Goal: Information Seeking & Learning: Learn about a topic

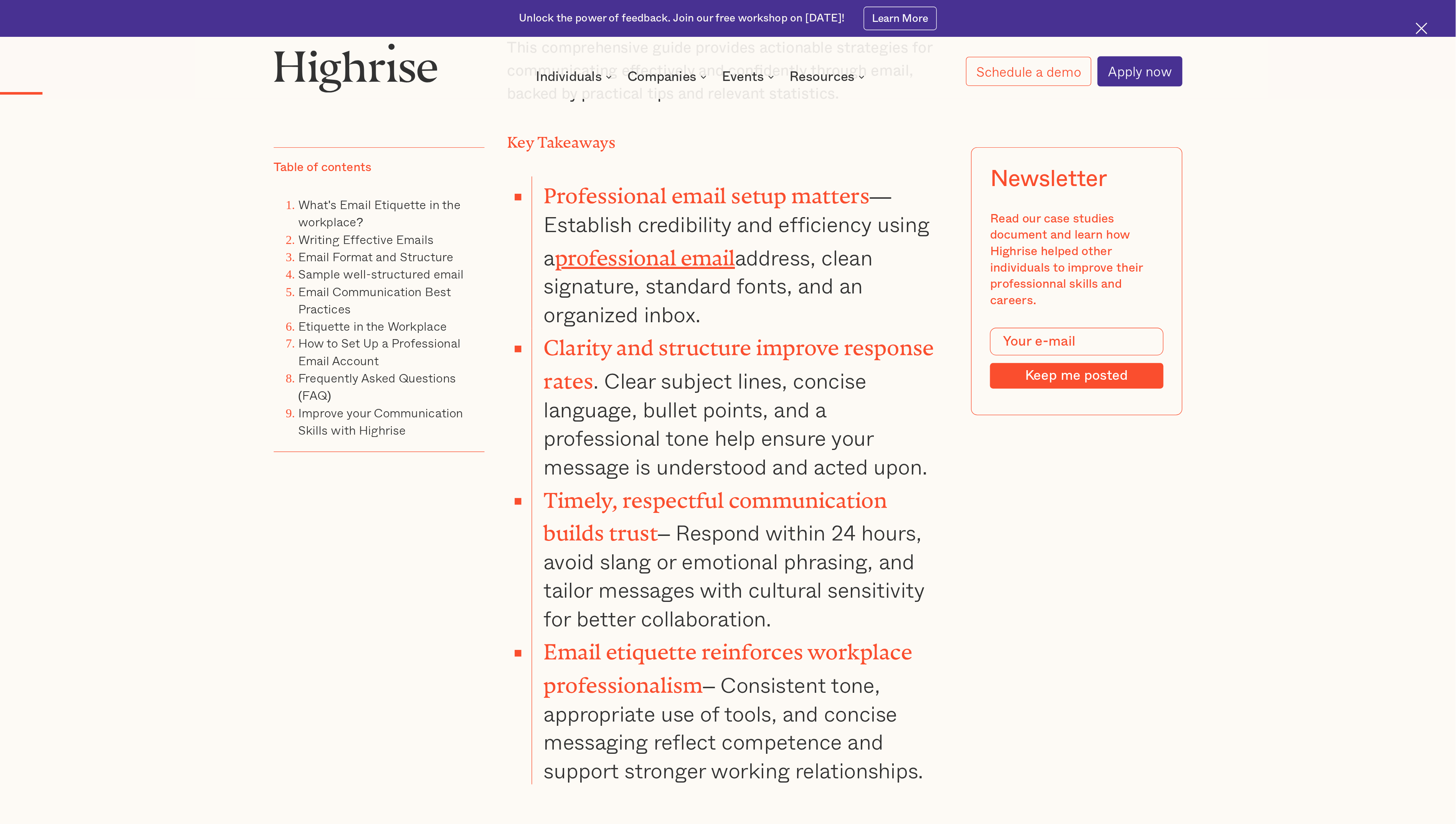
scroll to position [883, 0]
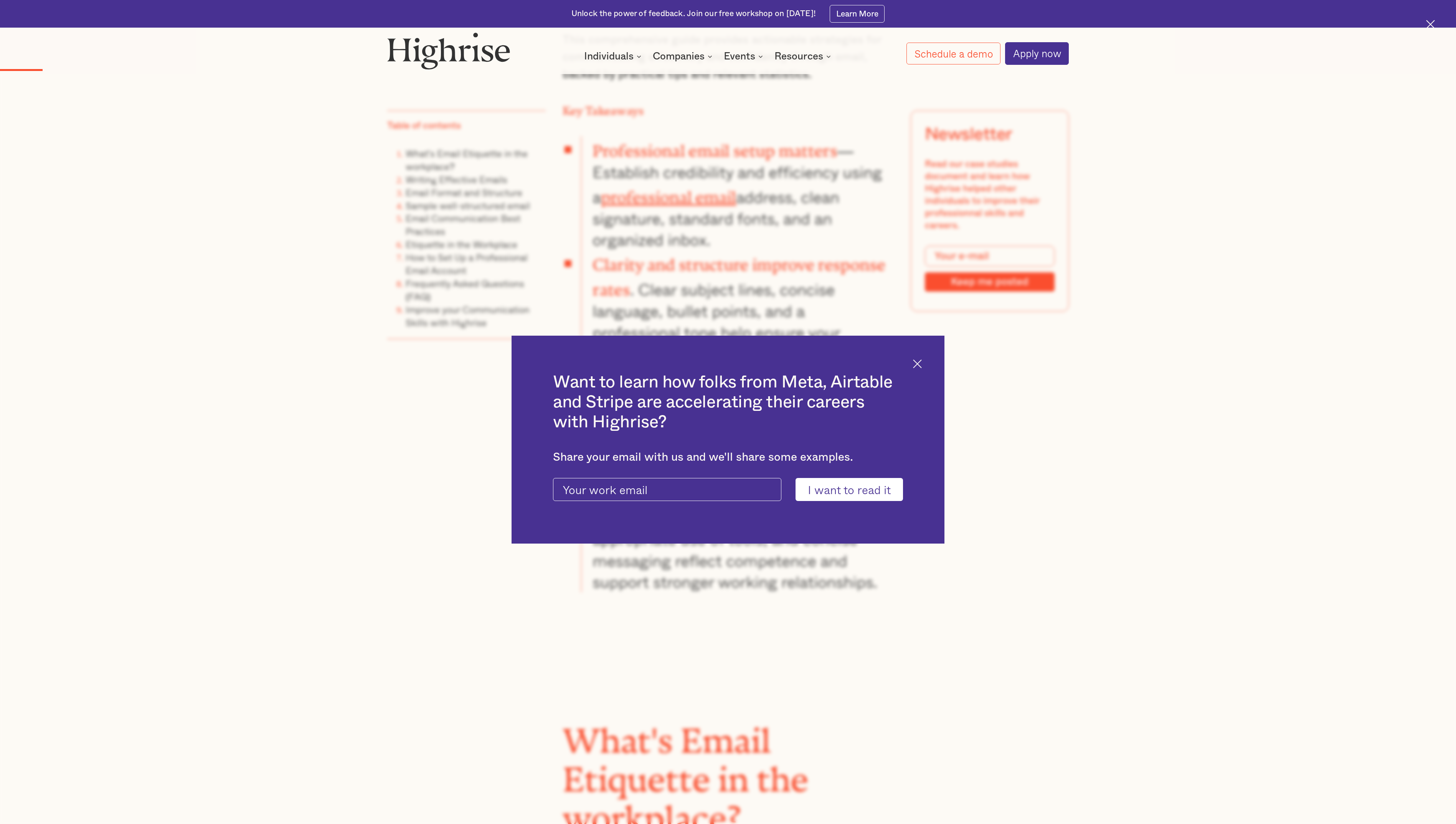
drag, startPoint x: 691, startPoint y: 1, endPoint x: 924, endPoint y: 365, distance: 432.2
click at [727, 365] on img at bounding box center [917, 364] width 9 height 9
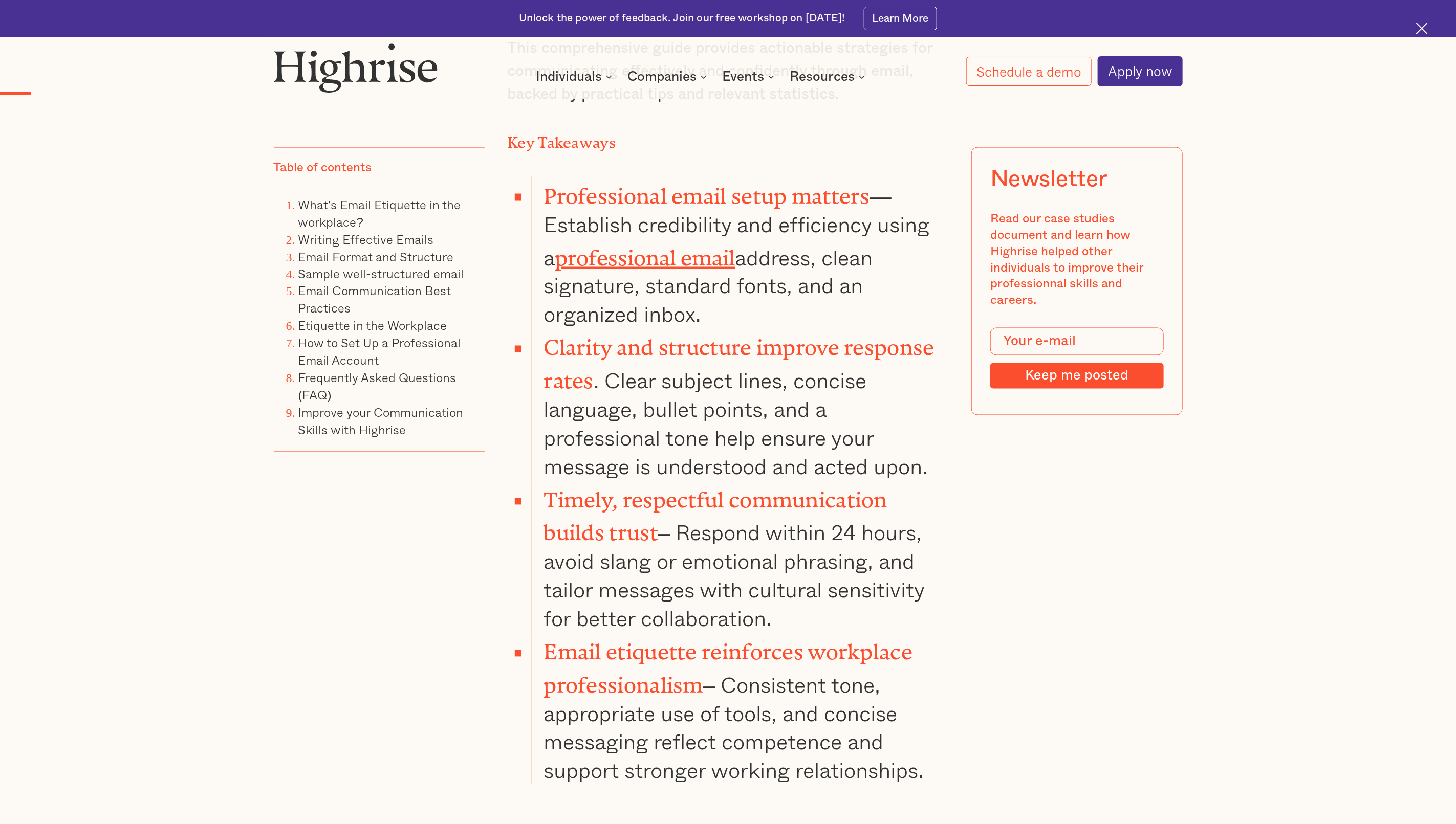
drag, startPoint x: 1842, startPoint y: 0, endPoint x: 391, endPoint y: 533, distance: 1545.8
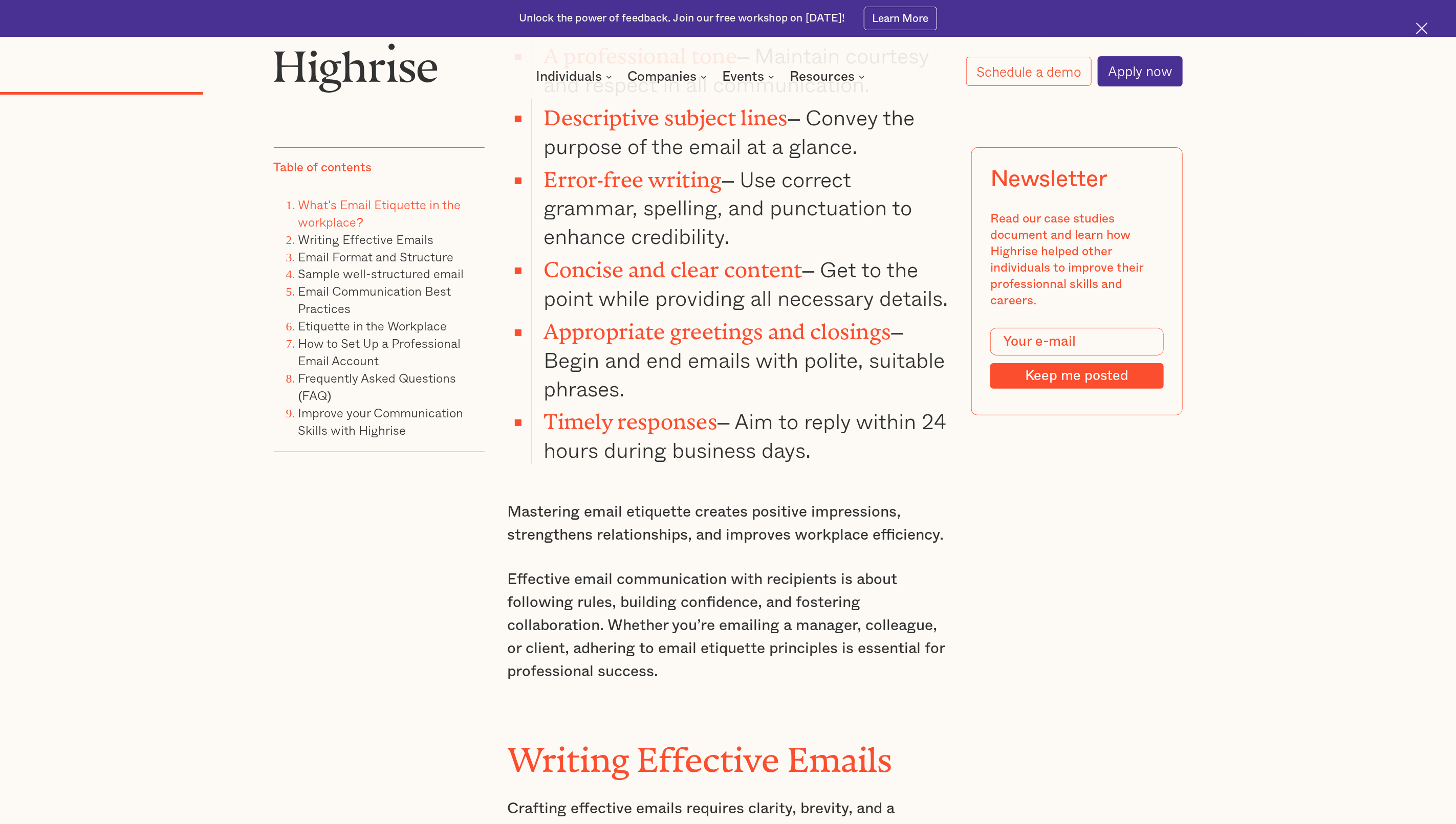
scroll to position [2940, 0]
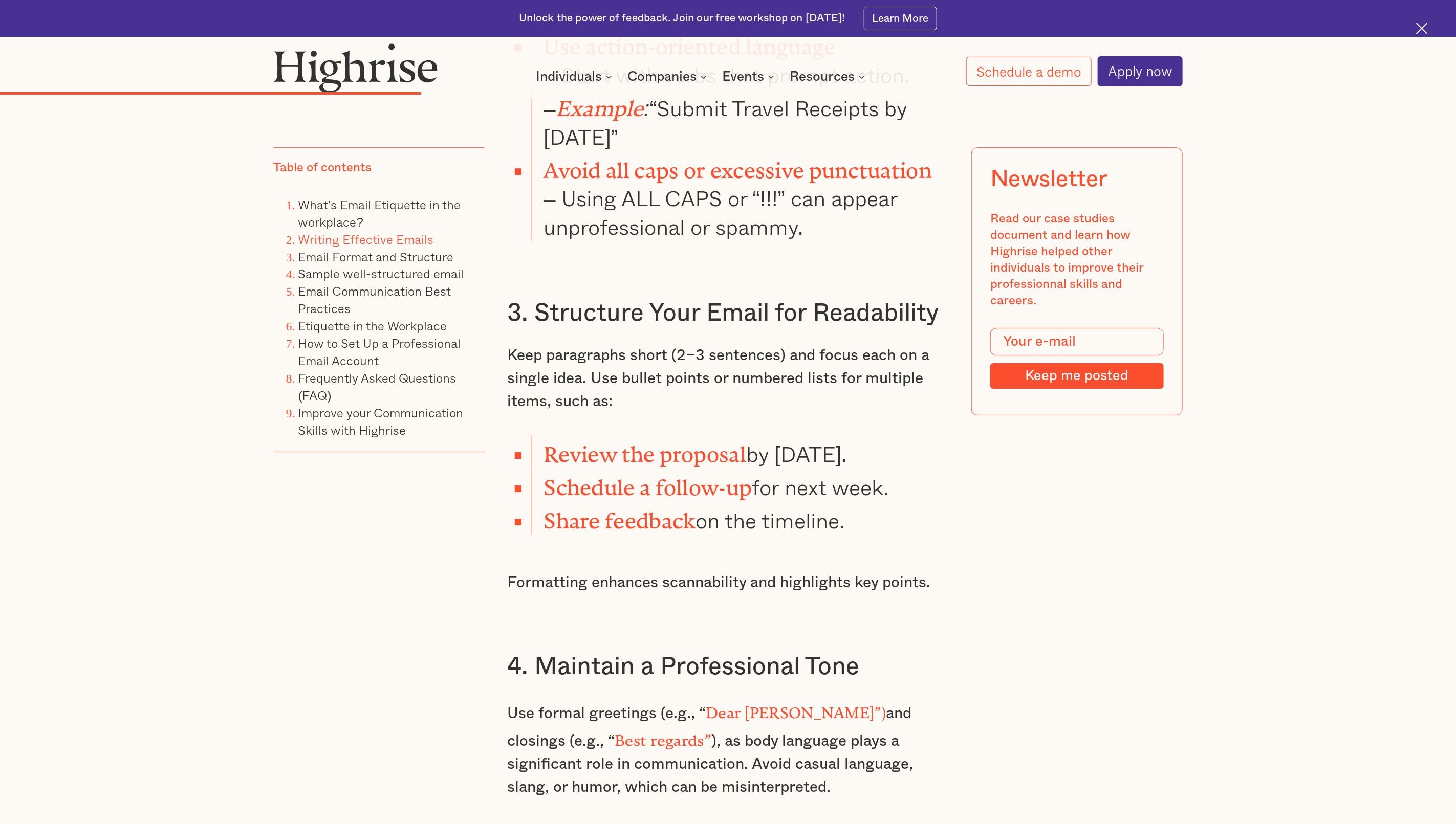
scroll to position [5149, 0]
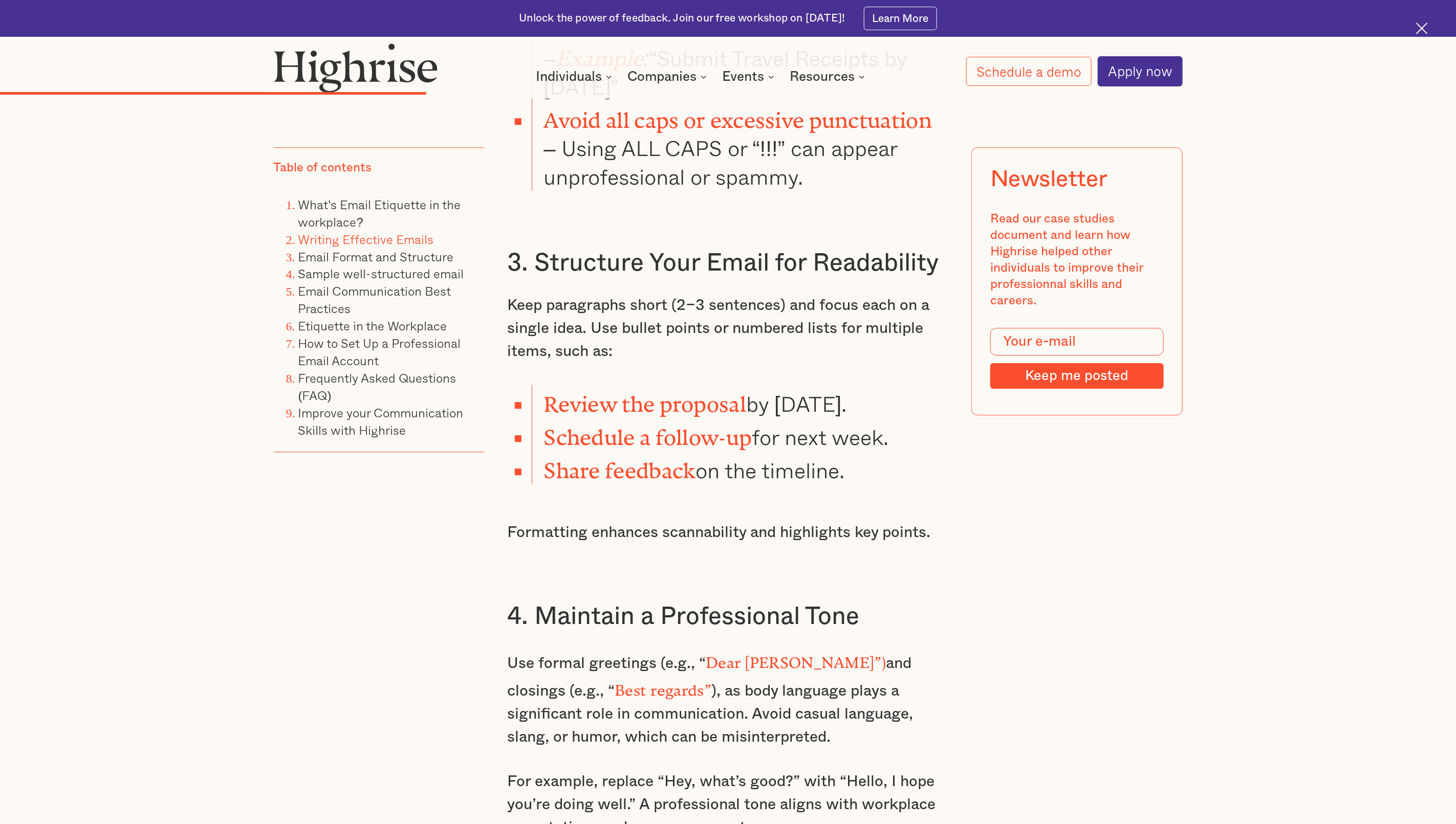
click at [903, 549] on h3 "4. Maintain a Professional Tone" at bounding box center [728, 616] width 442 height 31
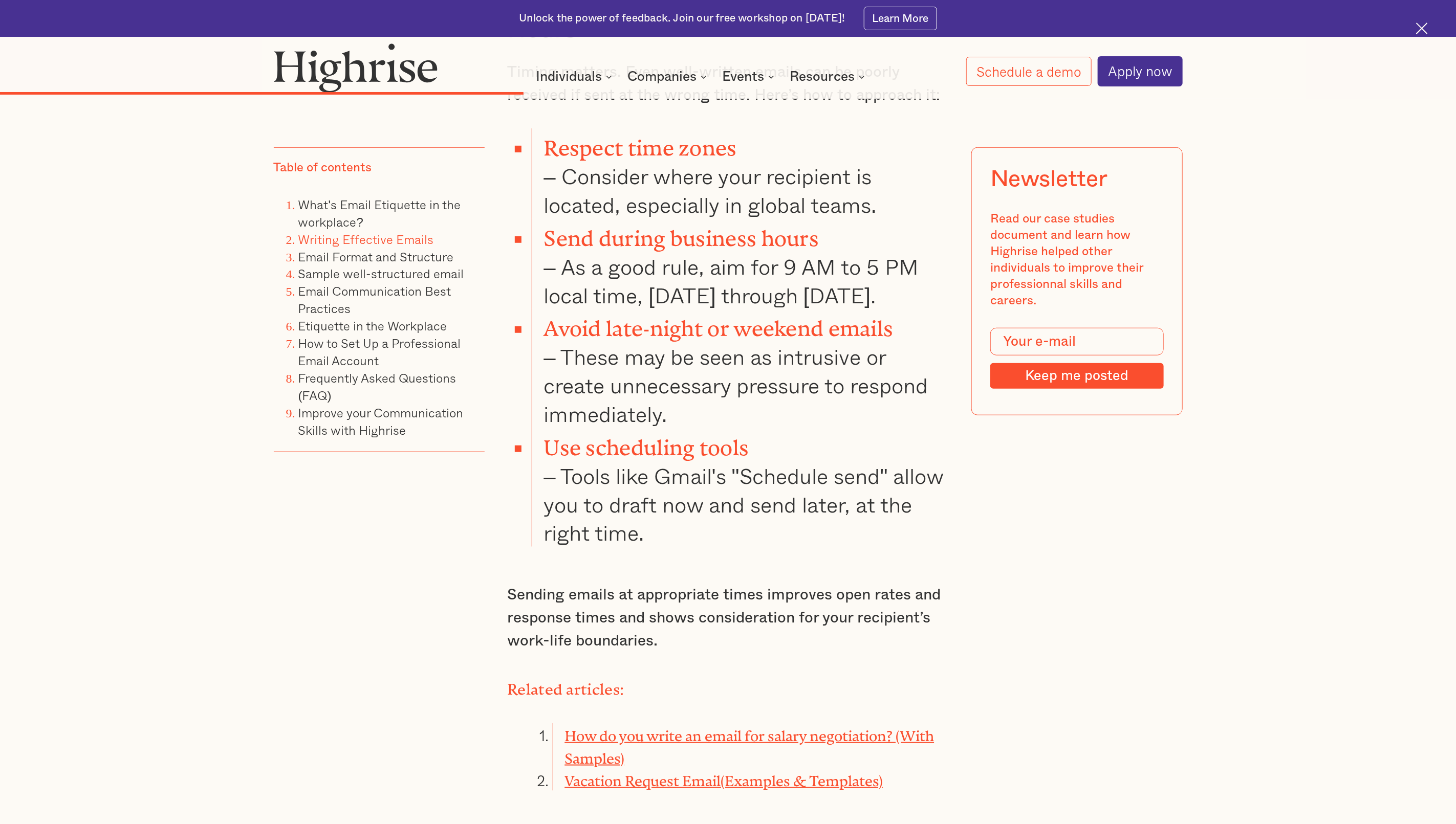
scroll to position [6300, 0]
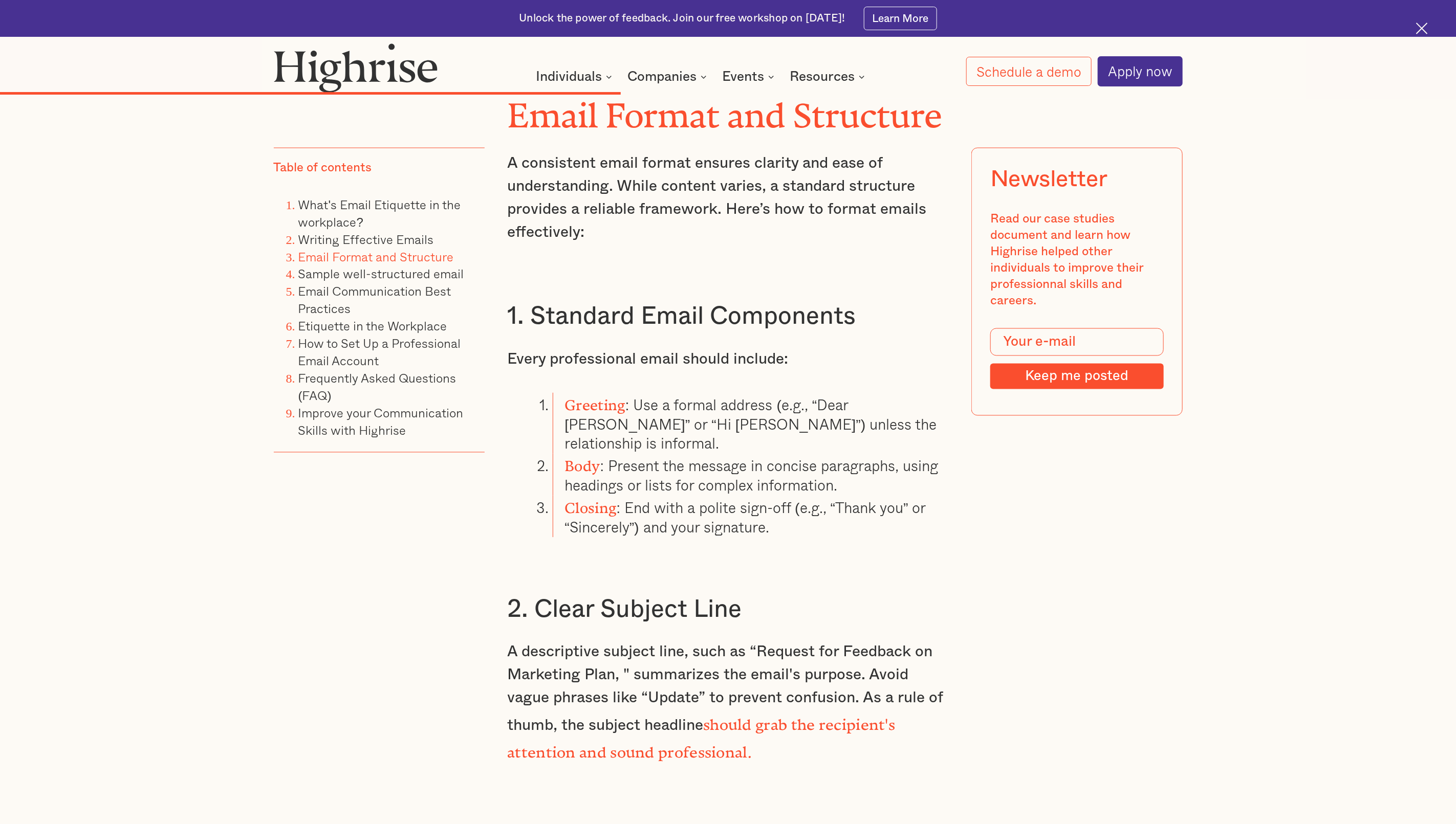
scroll to position [7093, 0]
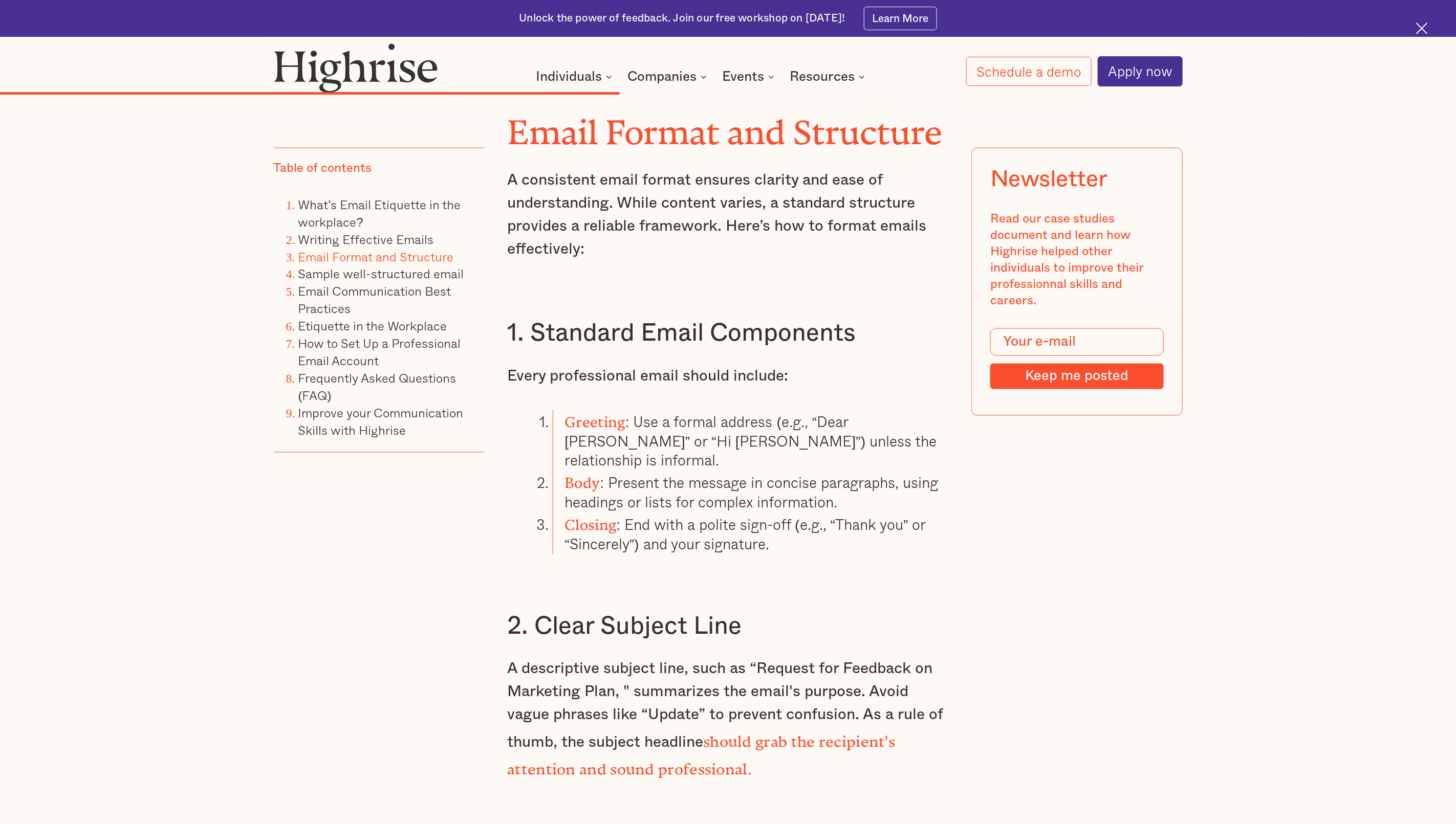
click at [903, 549] on p "A descriptive subject line, such as “Request for Feedback on Marketing Plan, " …" at bounding box center [728, 719] width 442 height 124
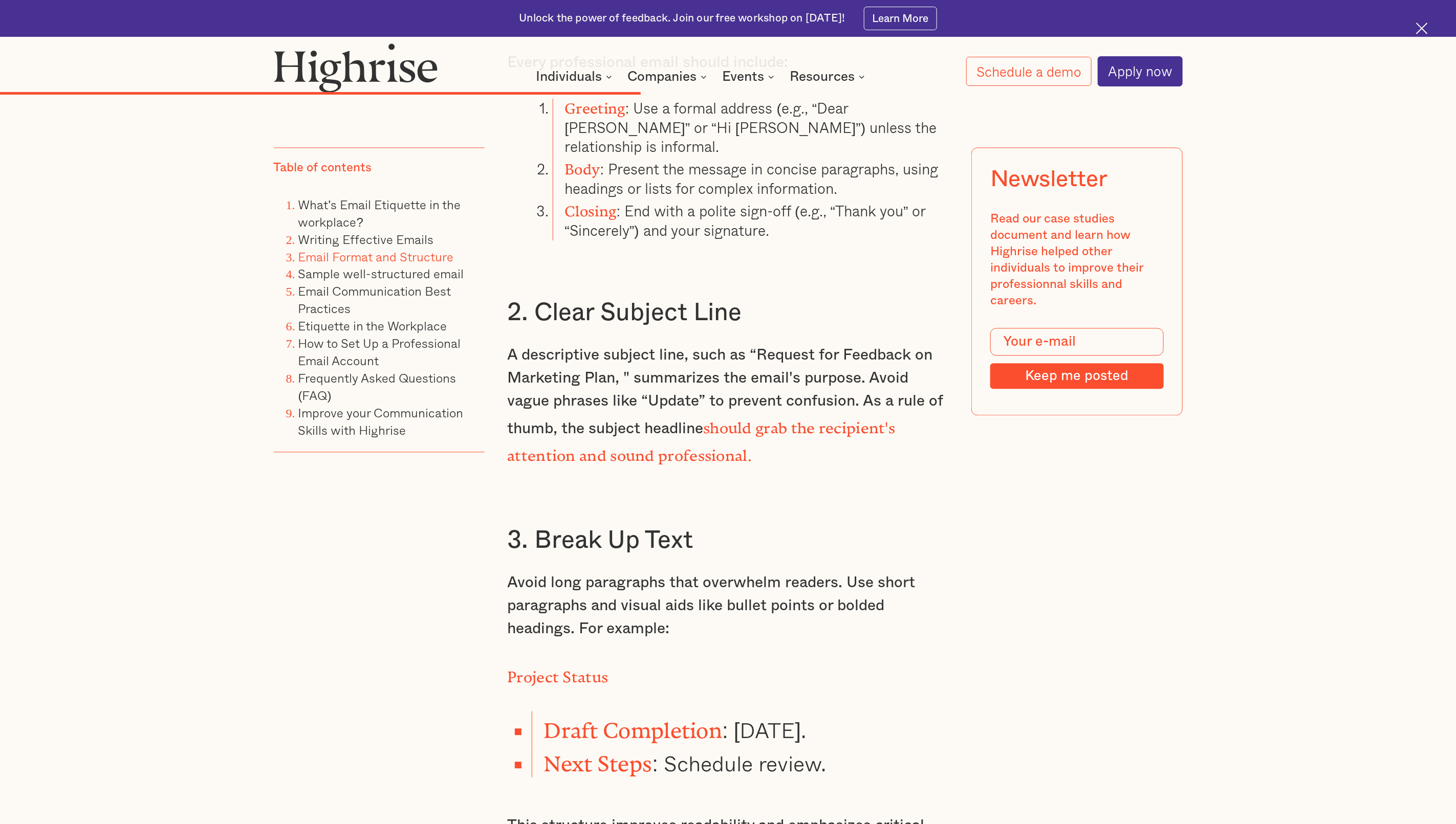
scroll to position [7373, 0]
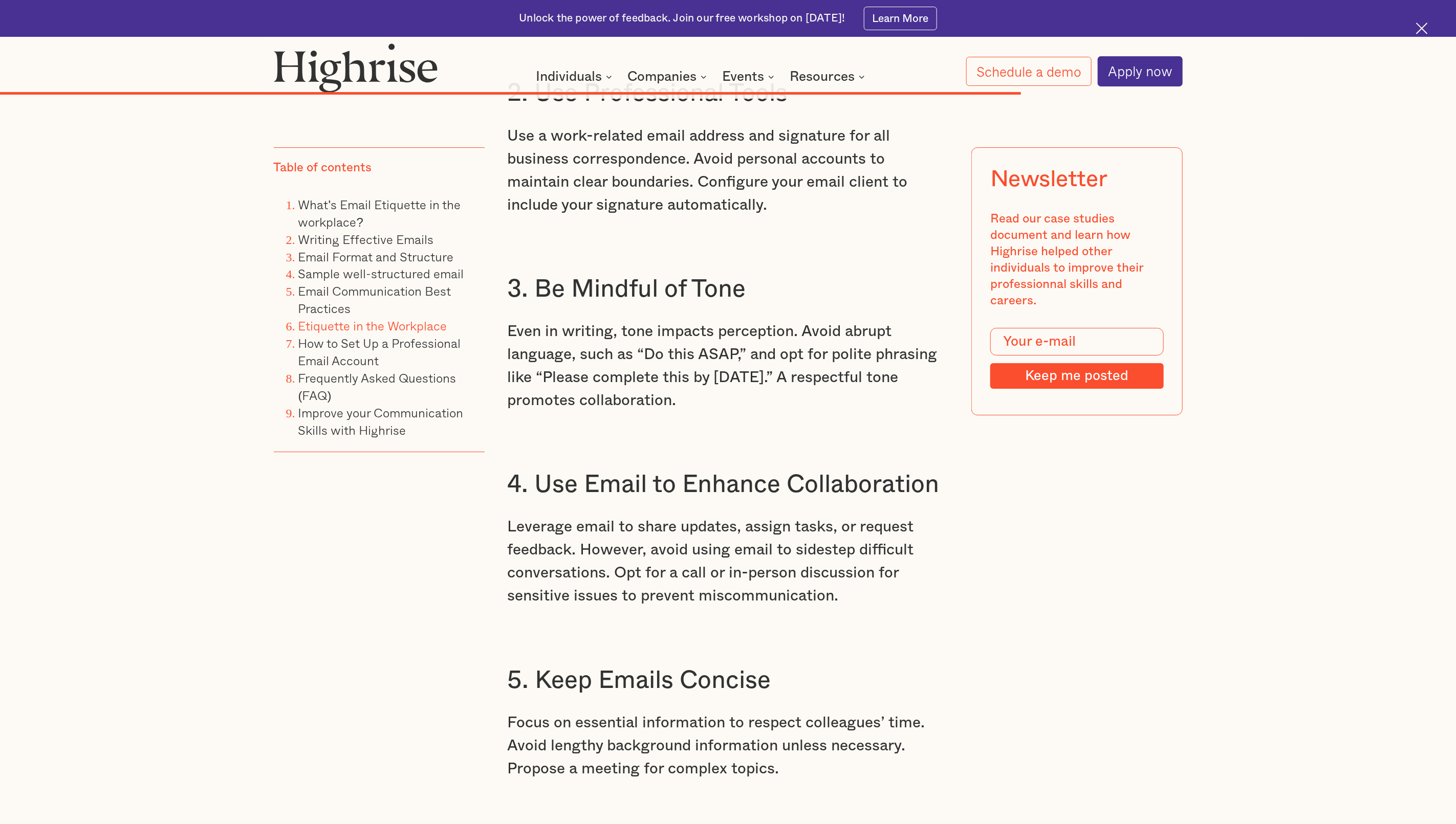
scroll to position [11329, 0]
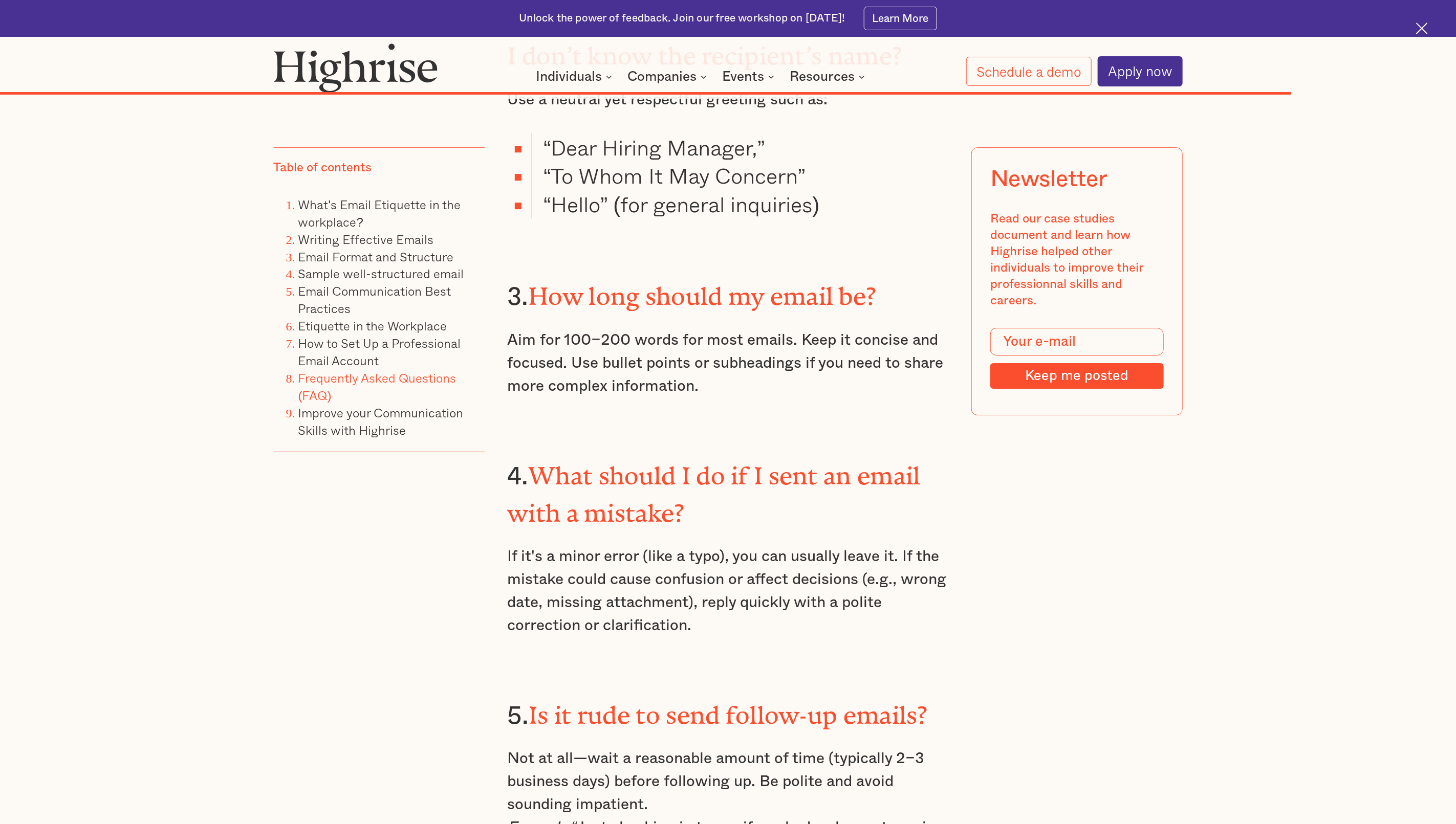
scroll to position [14064, 0]
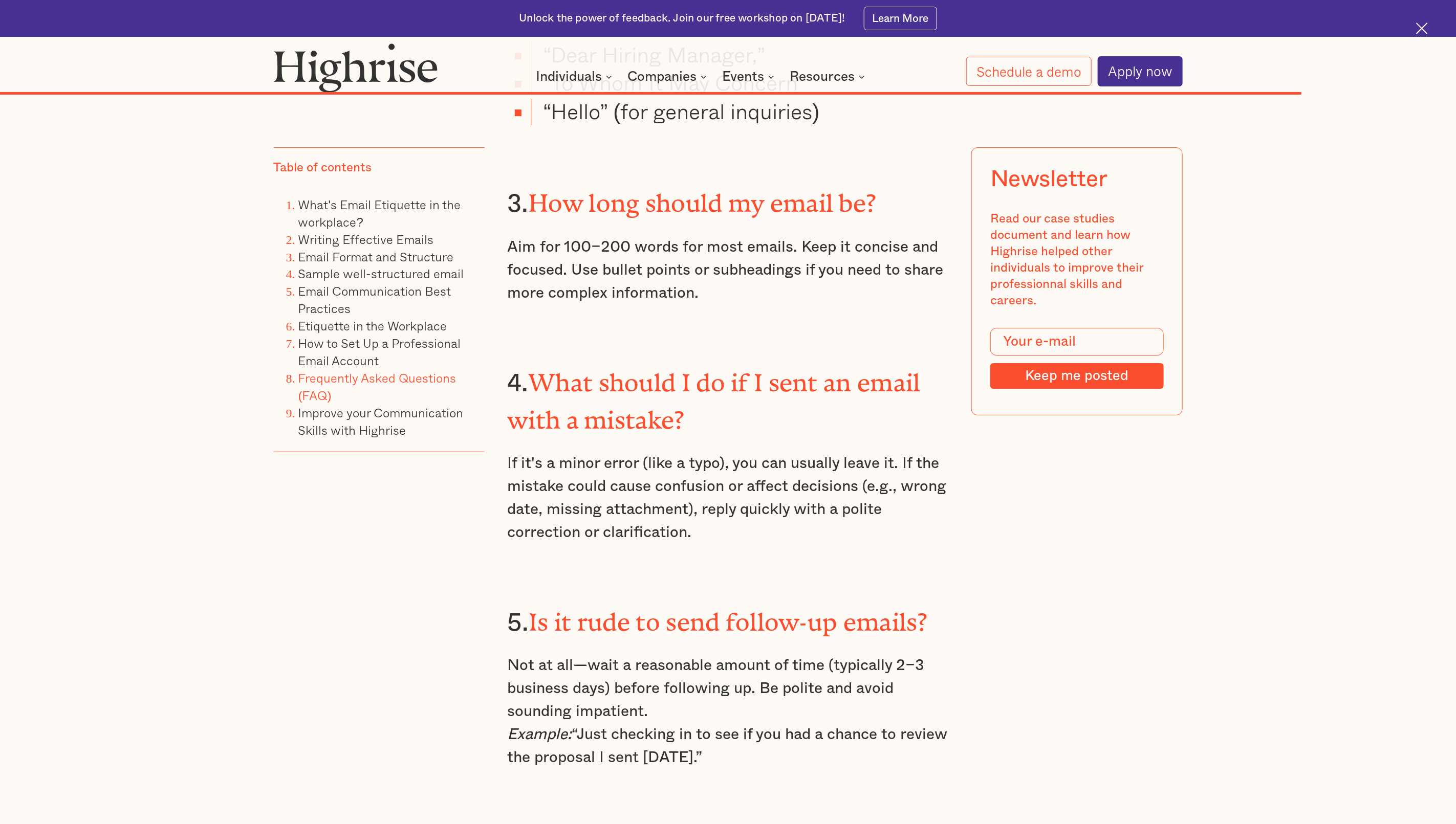
scroll to position [14141, 0]
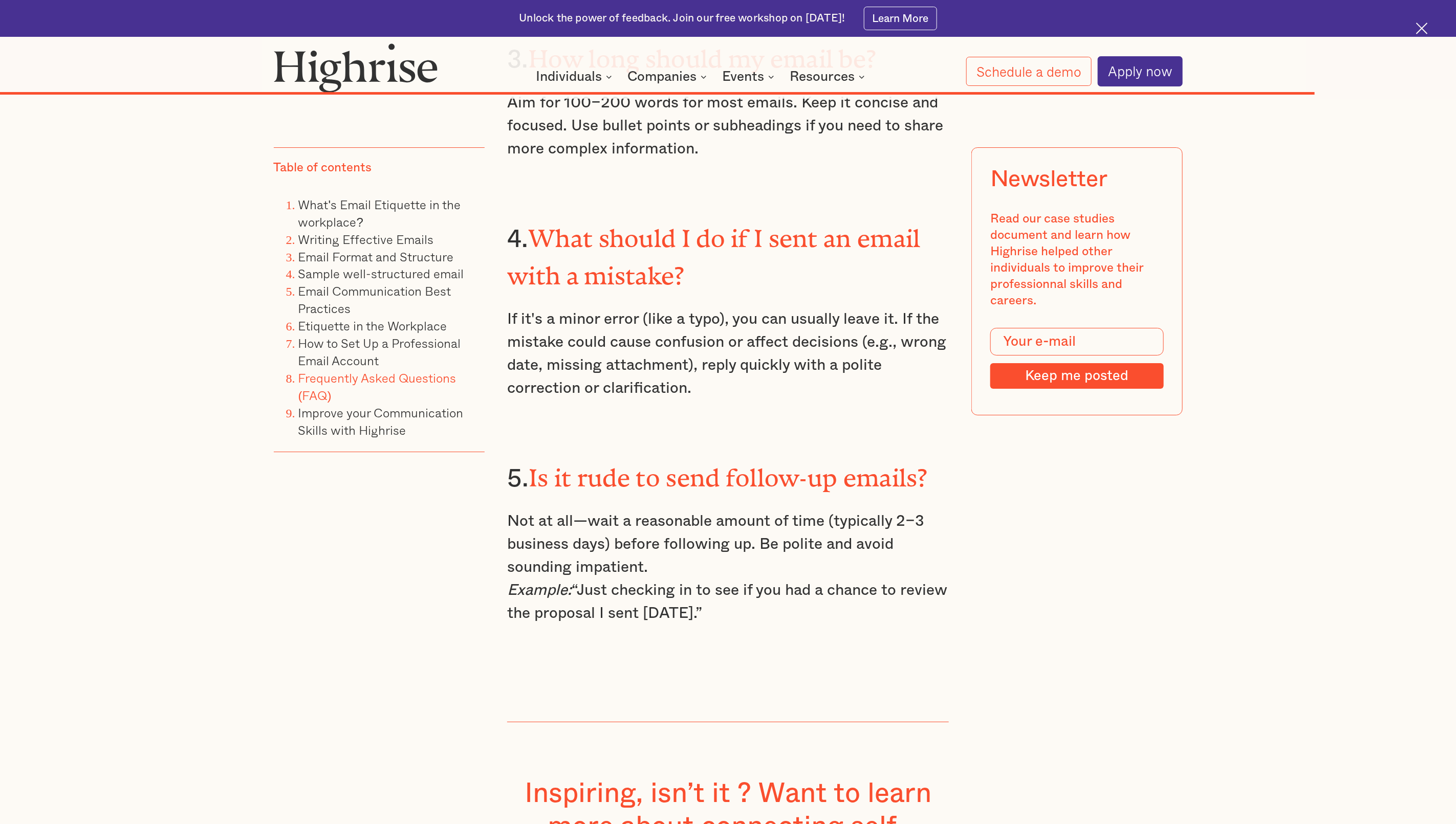
scroll to position [14294, 0]
